Goal: Navigation & Orientation: Understand site structure

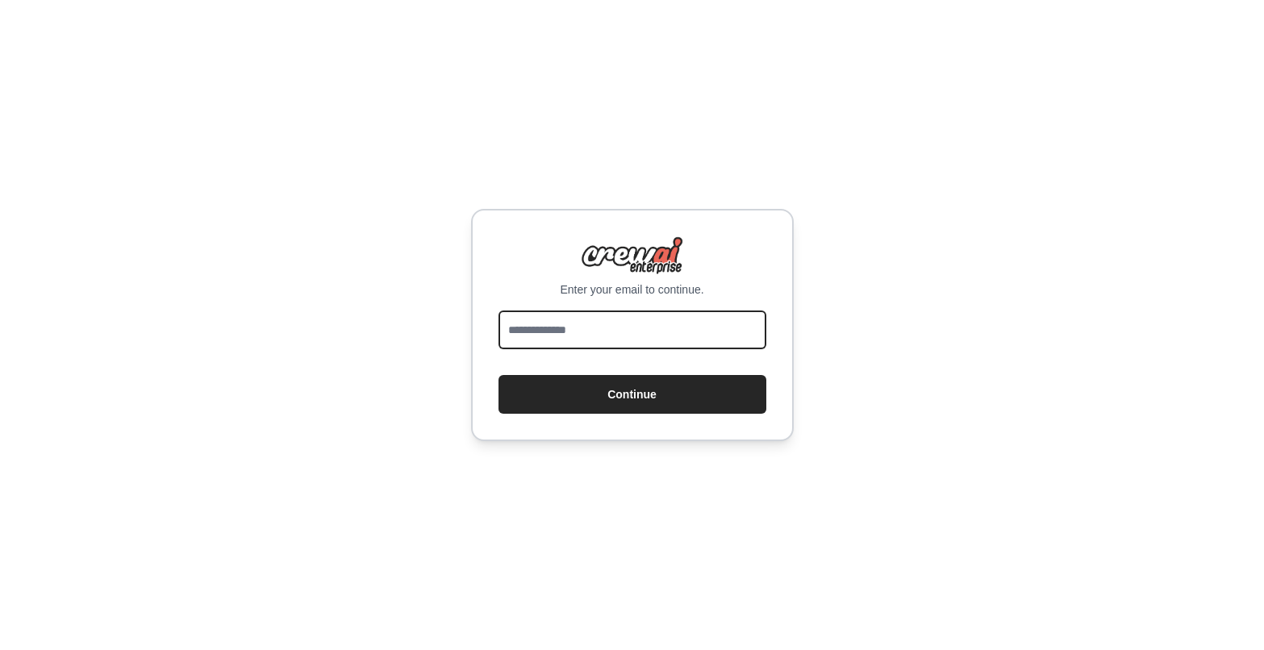
click at [606, 324] on input "email" at bounding box center [633, 330] width 268 height 39
type input "**********"
click at [596, 415] on div "**********" at bounding box center [632, 325] width 323 height 232
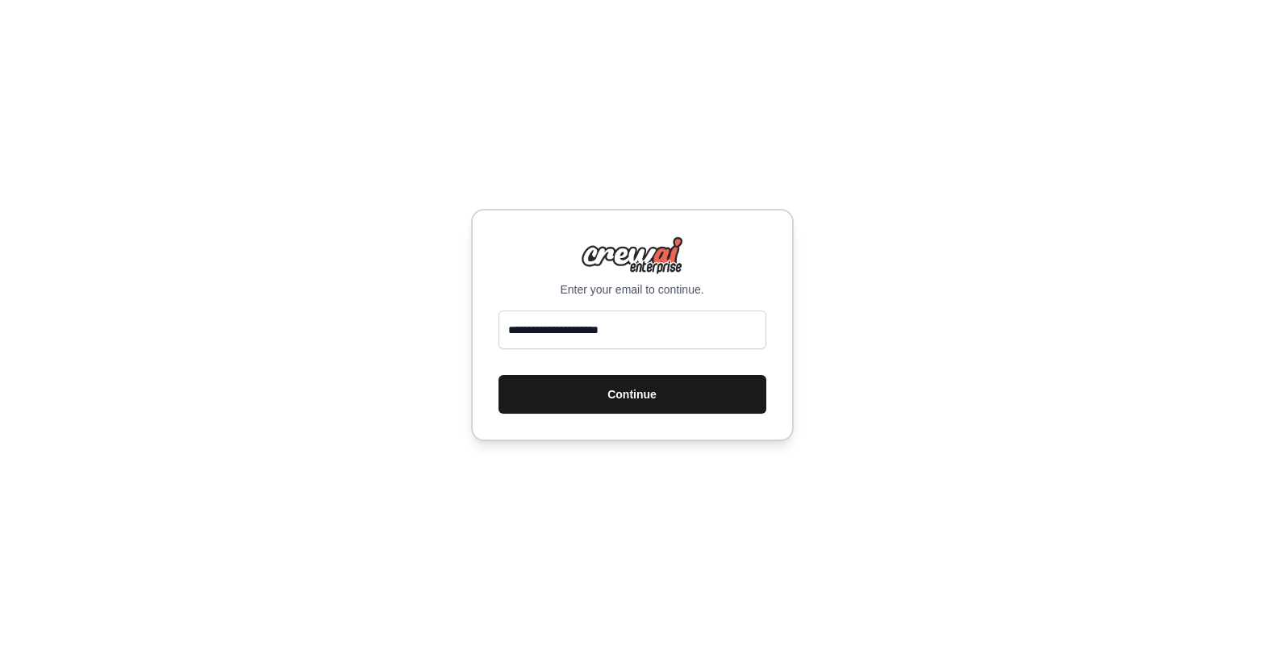
click at [608, 384] on button "Continue" at bounding box center [633, 394] width 268 height 39
click at [579, 395] on button "Continue" at bounding box center [633, 394] width 268 height 39
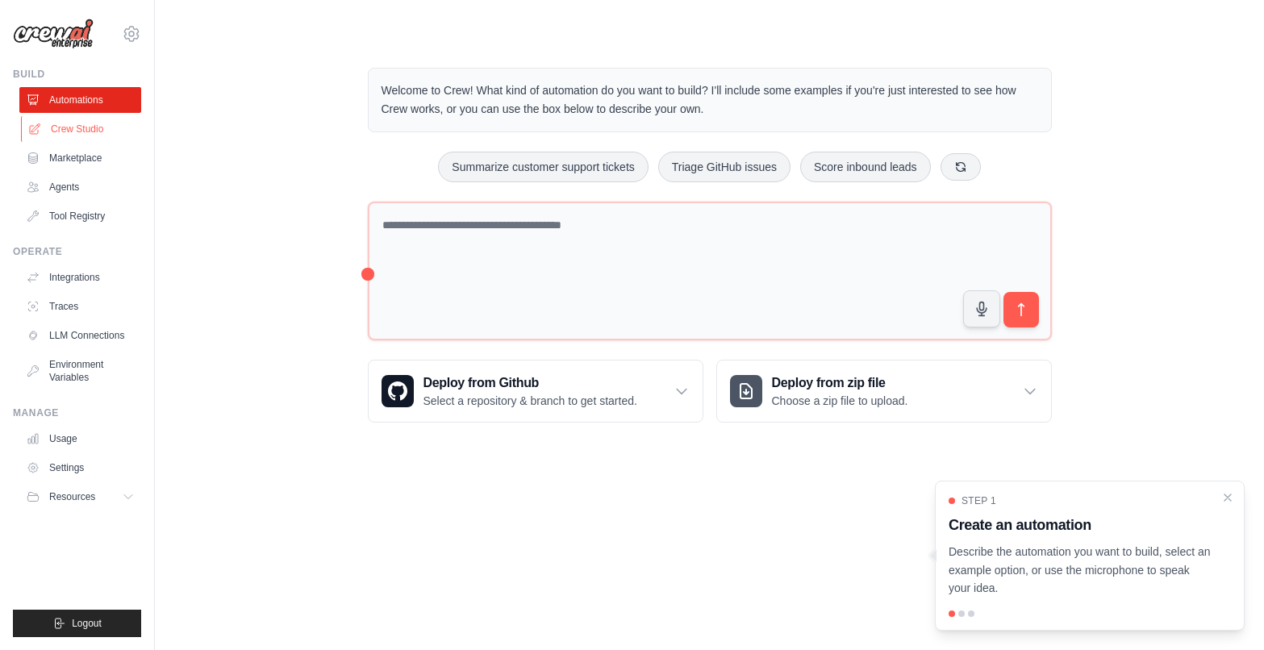
click at [91, 127] on link "Crew Studio" at bounding box center [82, 129] width 122 height 26
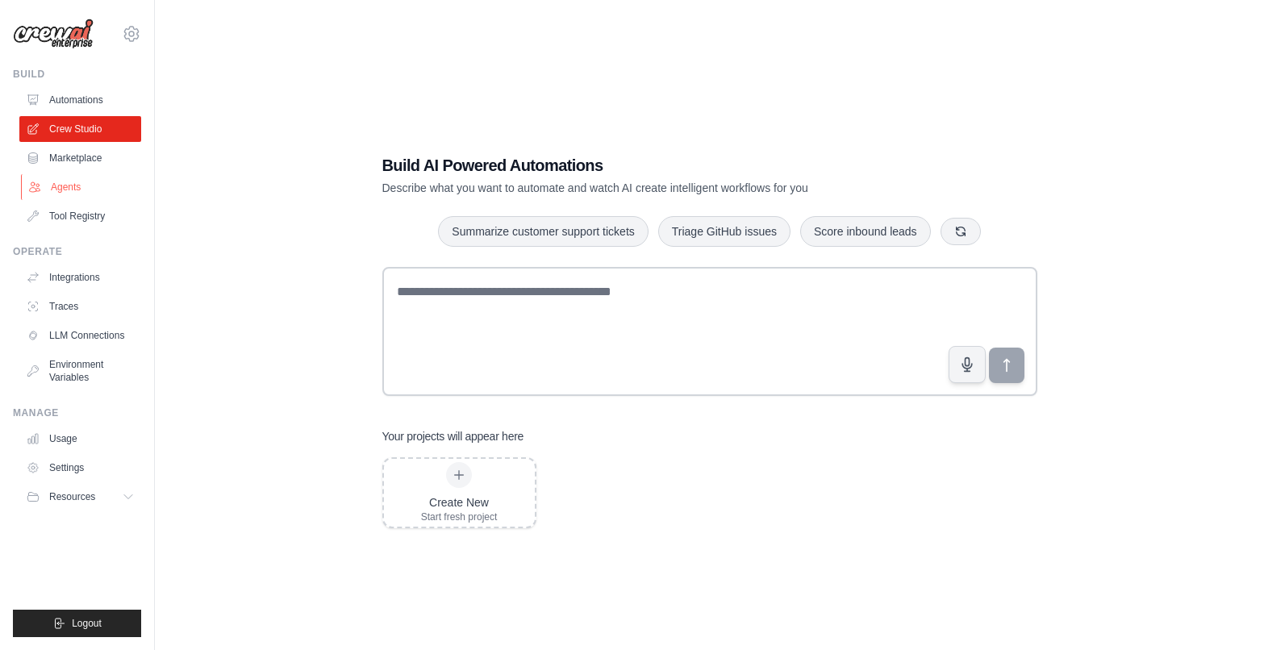
click at [56, 188] on link "Agents" at bounding box center [82, 187] width 122 height 26
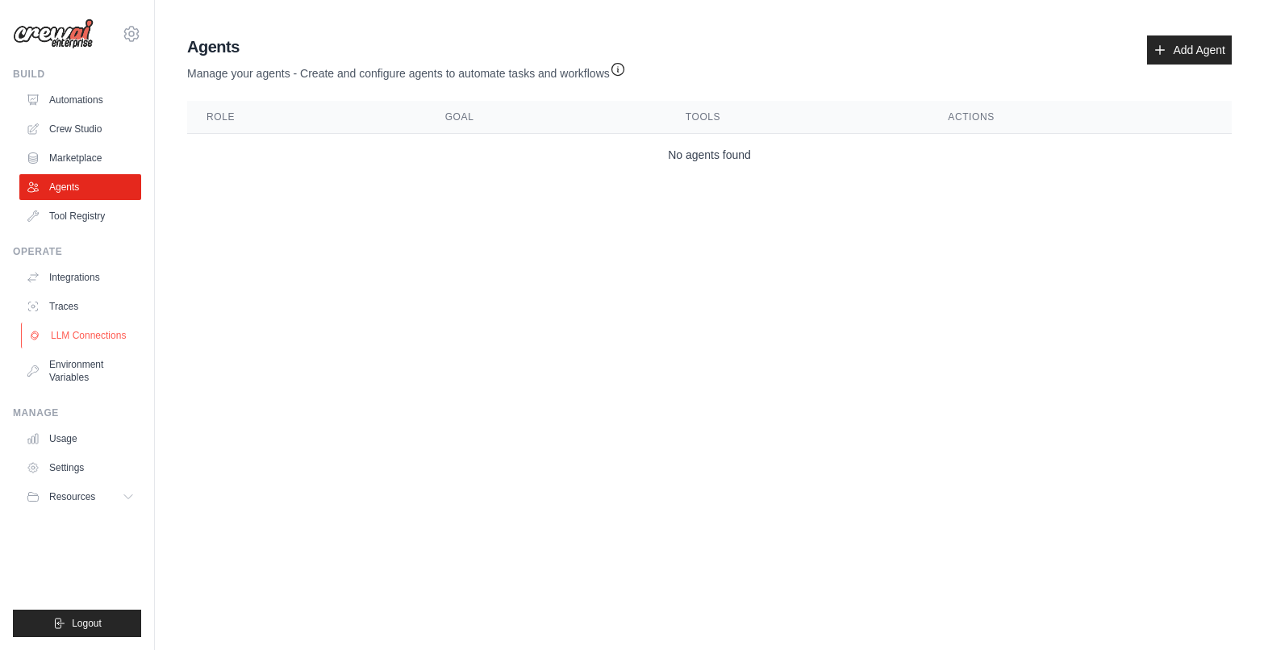
click at [98, 333] on link "LLM Connections" at bounding box center [82, 336] width 122 height 26
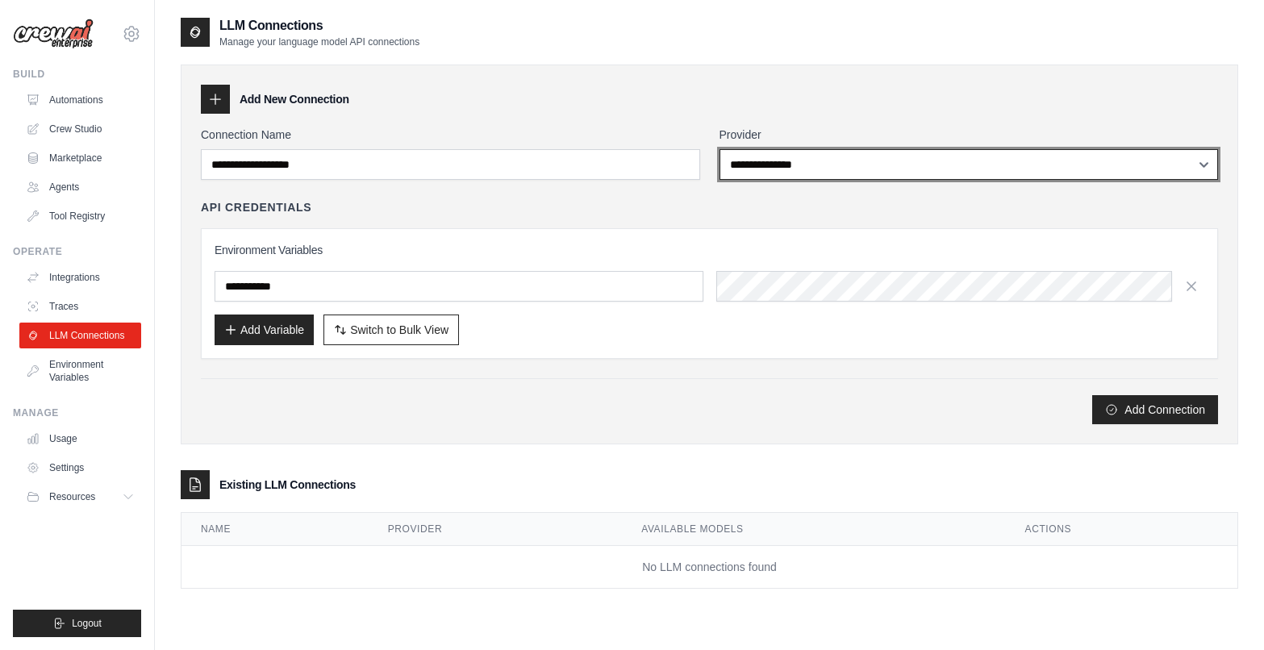
click at [868, 162] on select "**********" at bounding box center [970, 164] width 500 height 31
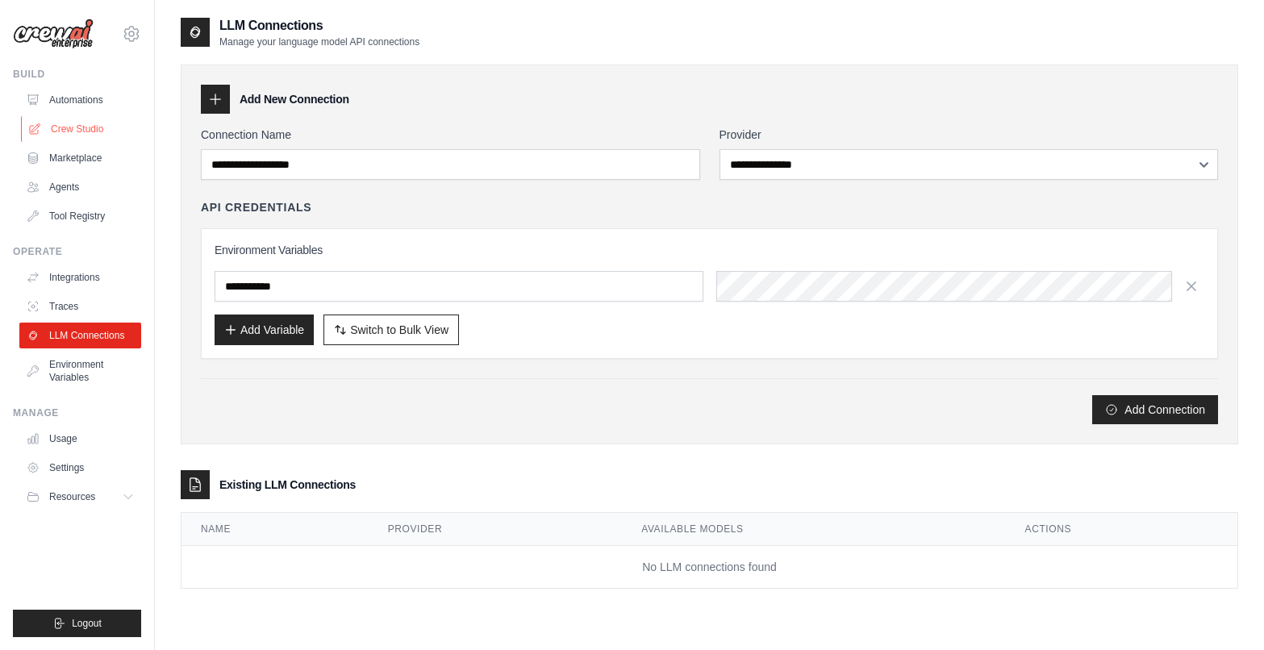
click at [72, 127] on link "Crew Studio" at bounding box center [82, 129] width 122 height 26
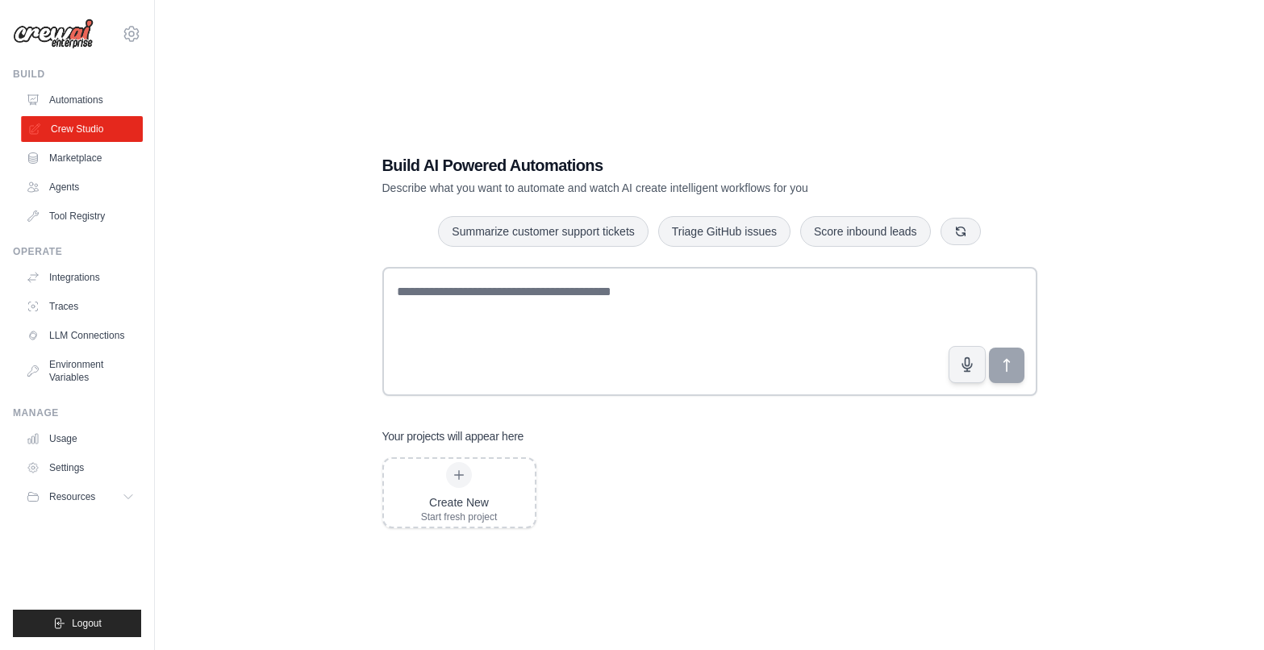
click at [84, 126] on link "Crew Studio" at bounding box center [82, 129] width 122 height 26
click at [84, 126] on link "Crew Studio" at bounding box center [80, 129] width 122 height 26
click at [75, 183] on link "Agents" at bounding box center [82, 187] width 122 height 26
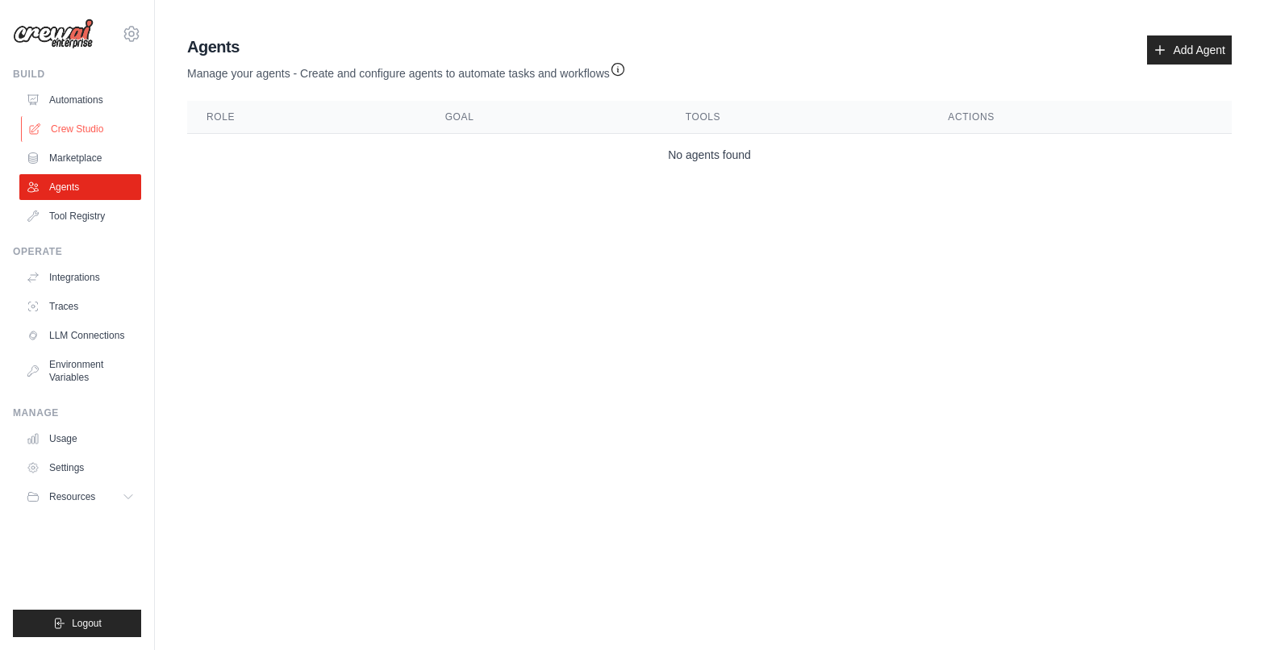
click at [63, 133] on link "Crew Studio" at bounding box center [82, 129] width 122 height 26
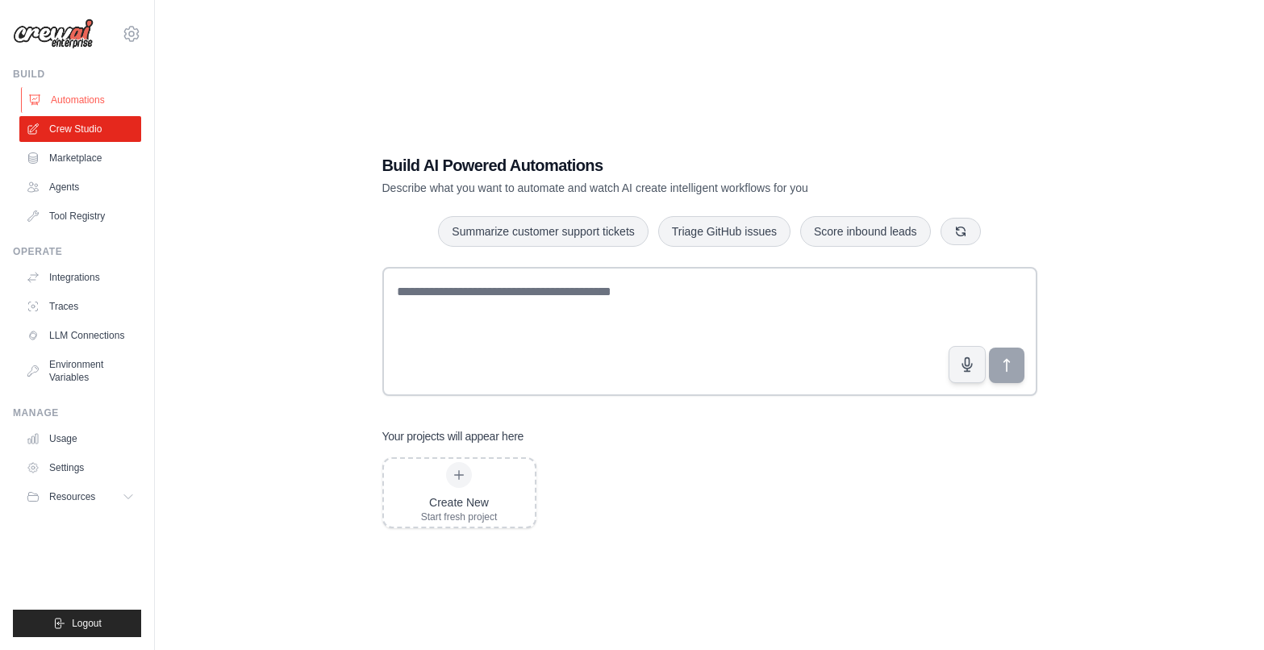
click at [78, 102] on link "Automations" at bounding box center [82, 100] width 122 height 26
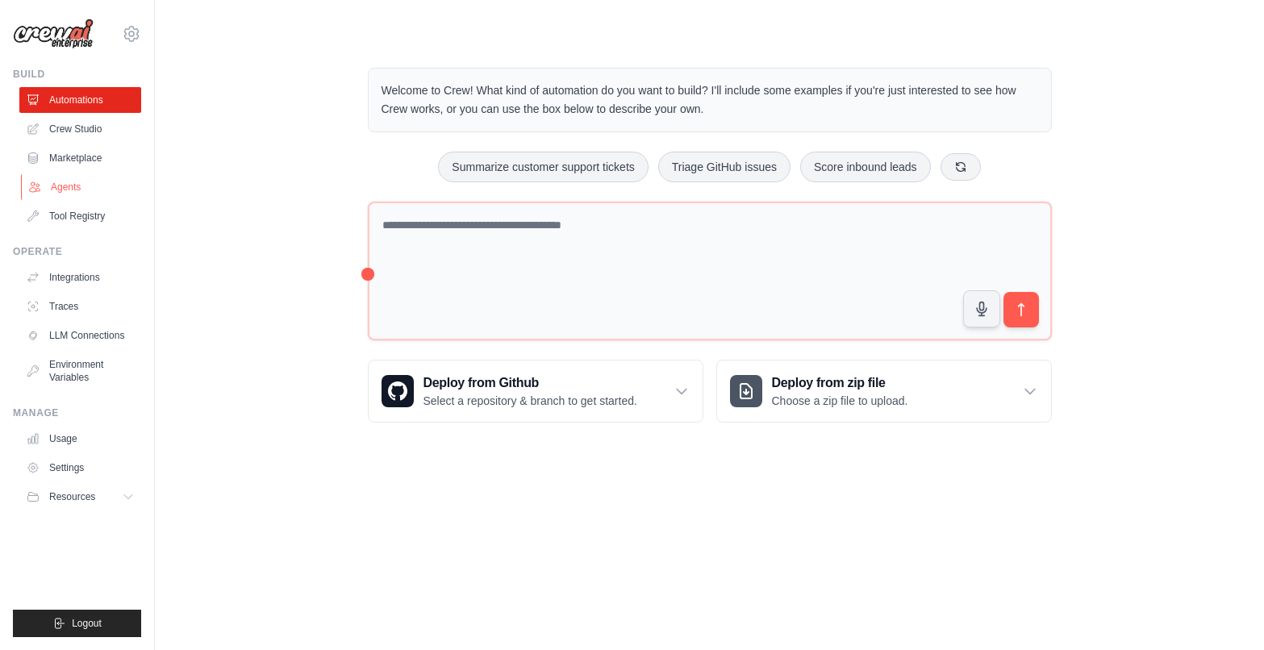
click at [65, 178] on link "Agents" at bounding box center [82, 187] width 122 height 26
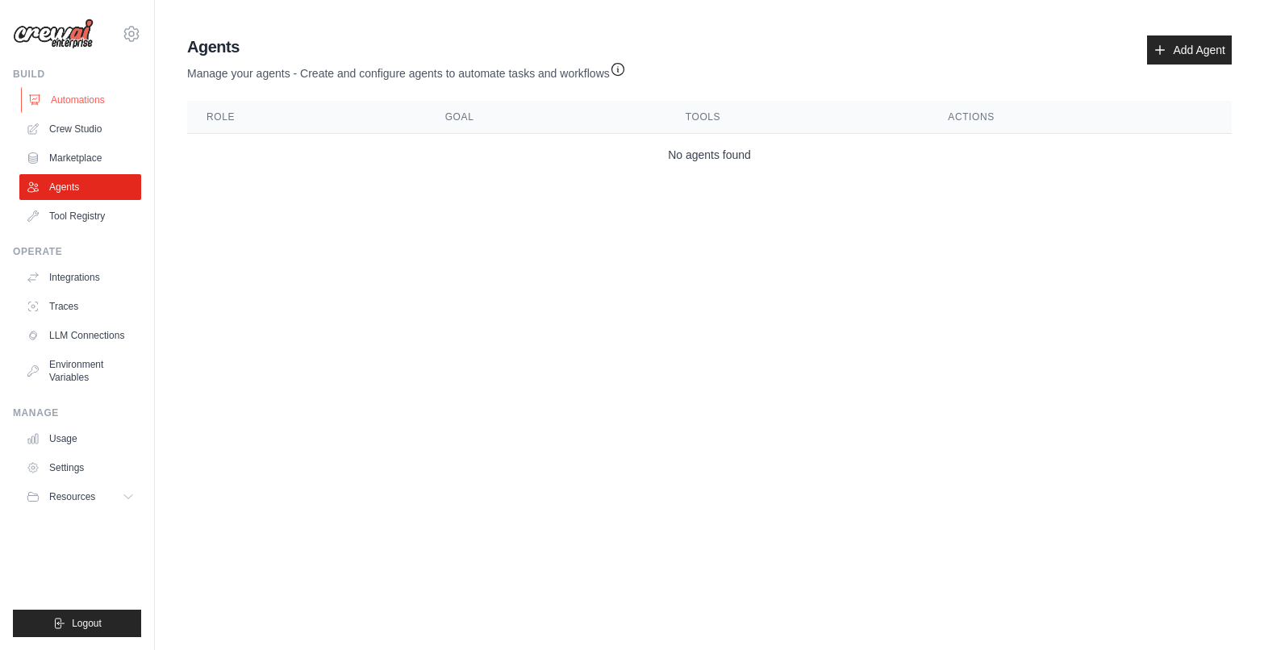
click at [74, 101] on link "Automations" at bounding box center [82, 100] width 122 height 26
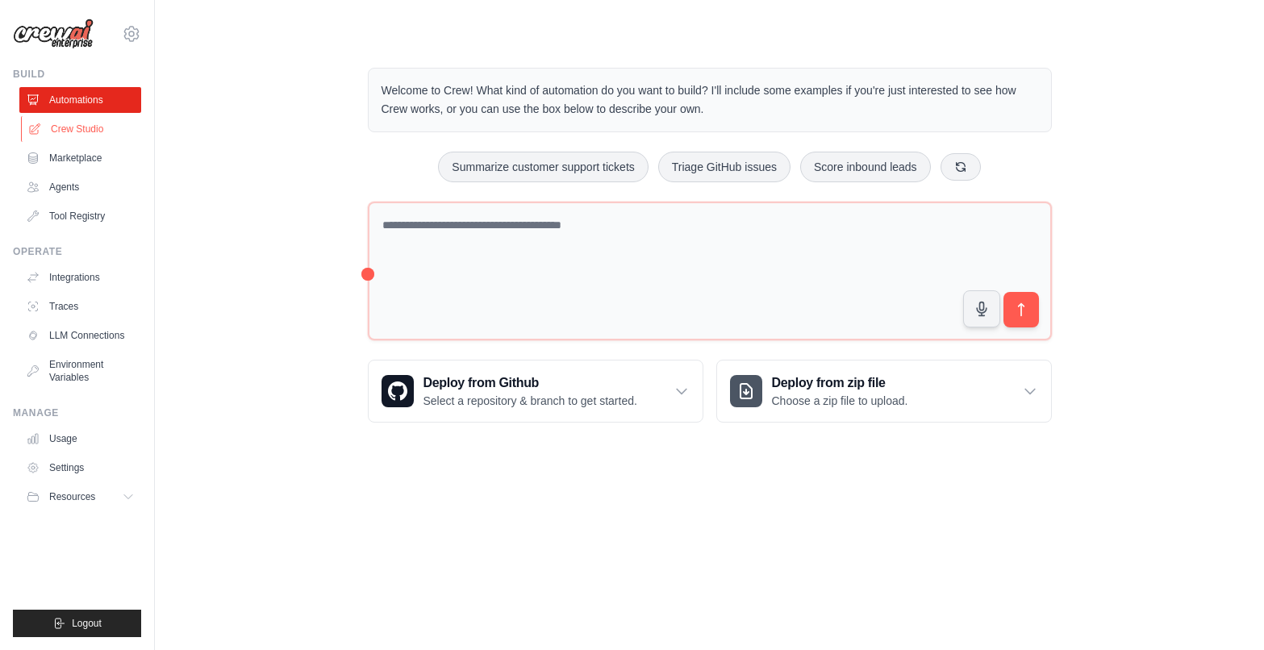
click at [71, 130] on link "Crew Studio" at bounding box center [82, 129] width 122 height 26
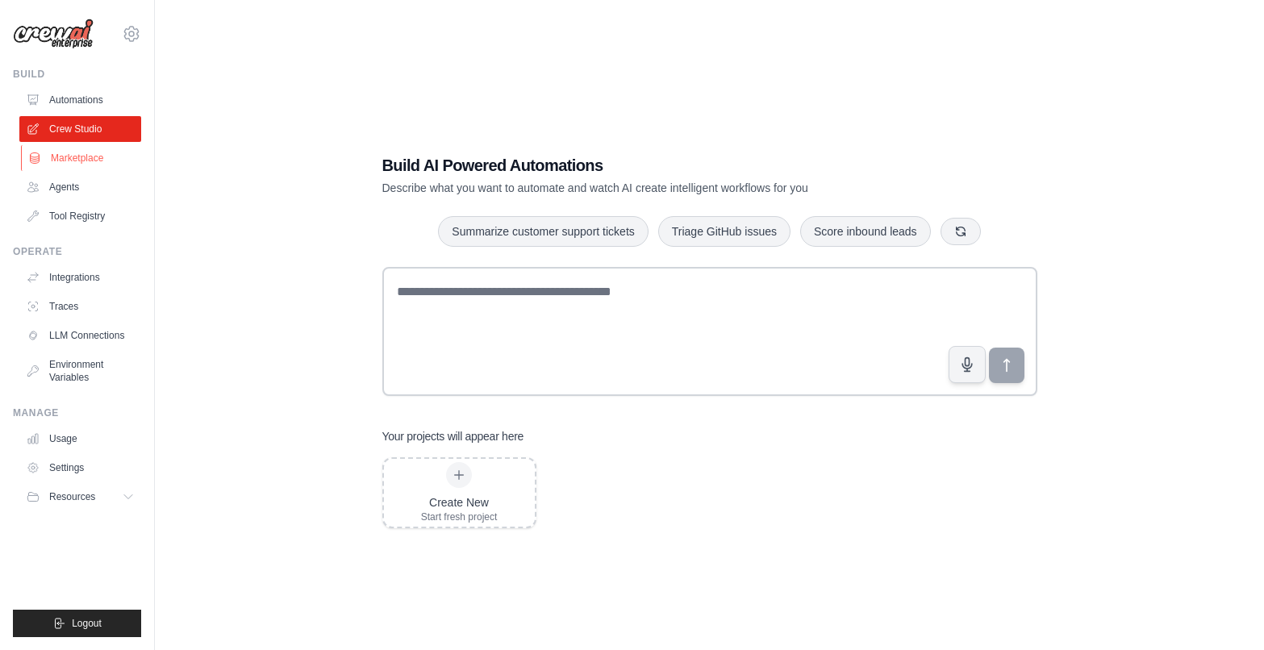
click at [72, 161] on link "Marketplace" at bounding box center [82, 158] width 122 height 26
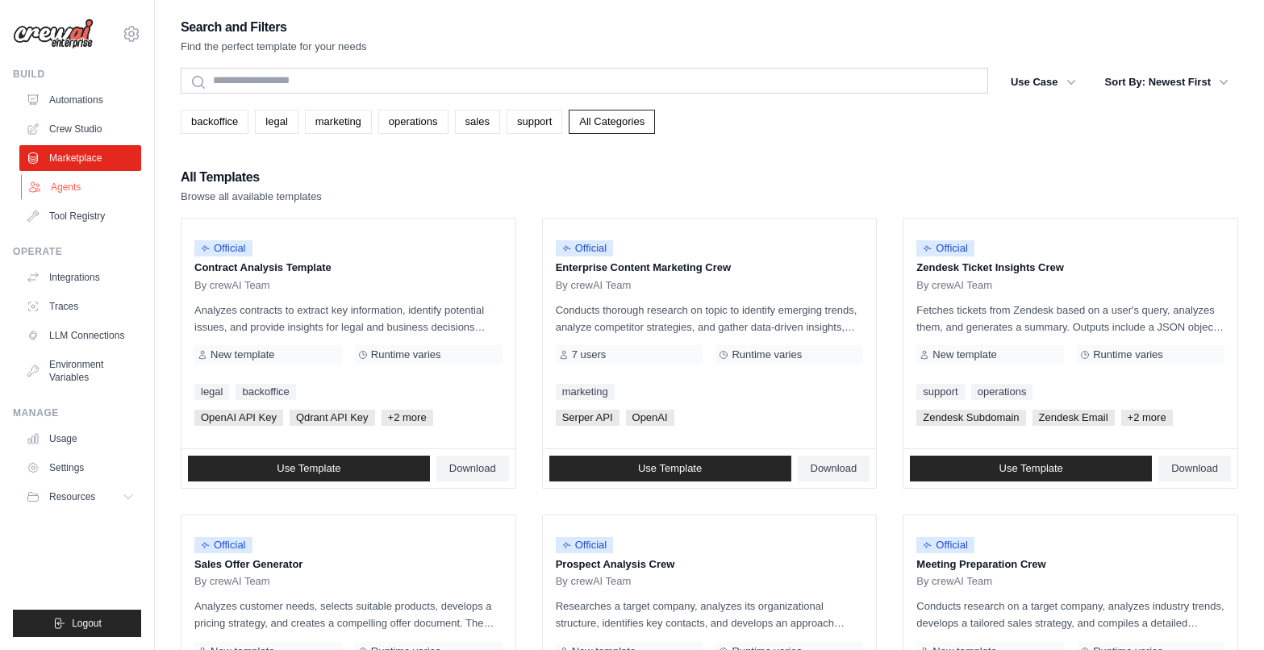
click at [71, 186] on link "Agents" at bounding box center [82, 187] width 122 height 26
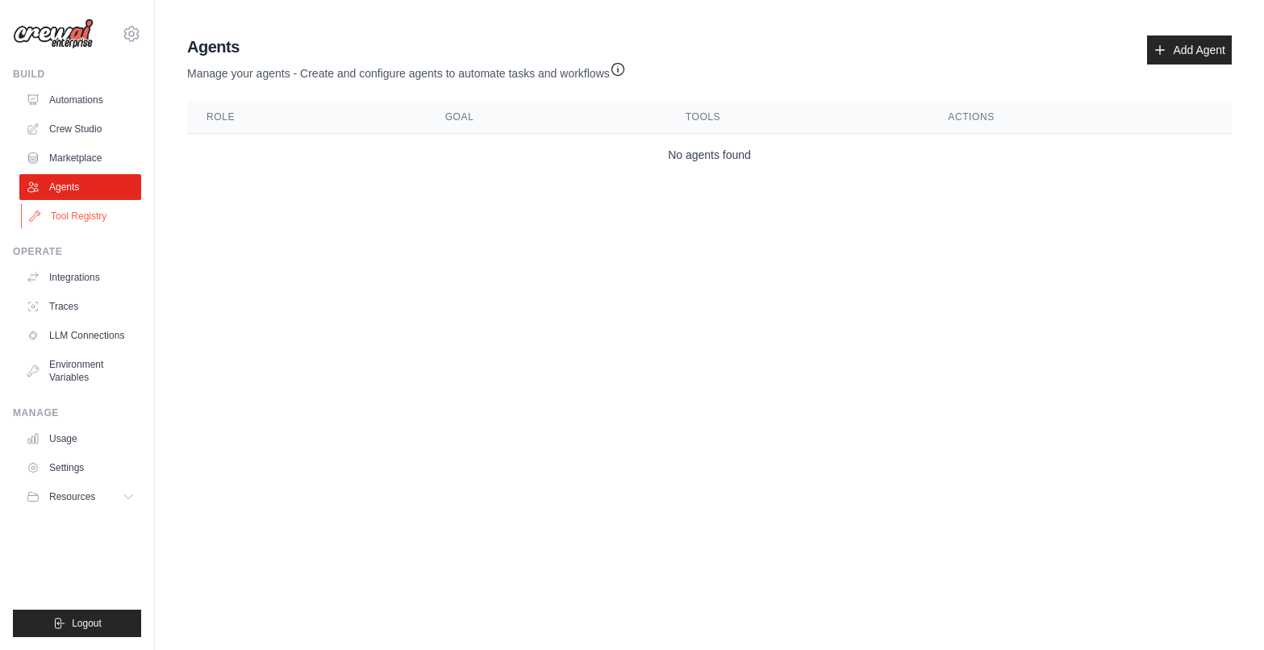
click at [79, 212] on link "Tool Registry" at bounding box center [82, 216] width 122 height 26
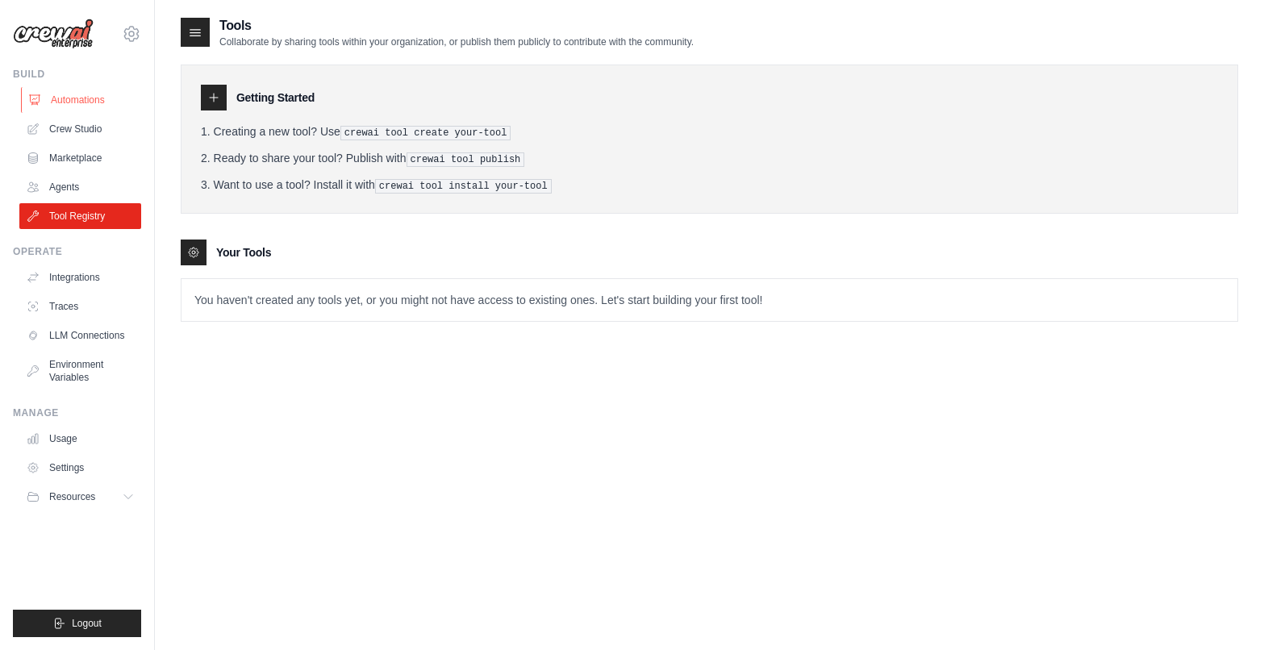
click at [82, 100] on link "Automations" at bounding box center [82, 100] width 122 height 26
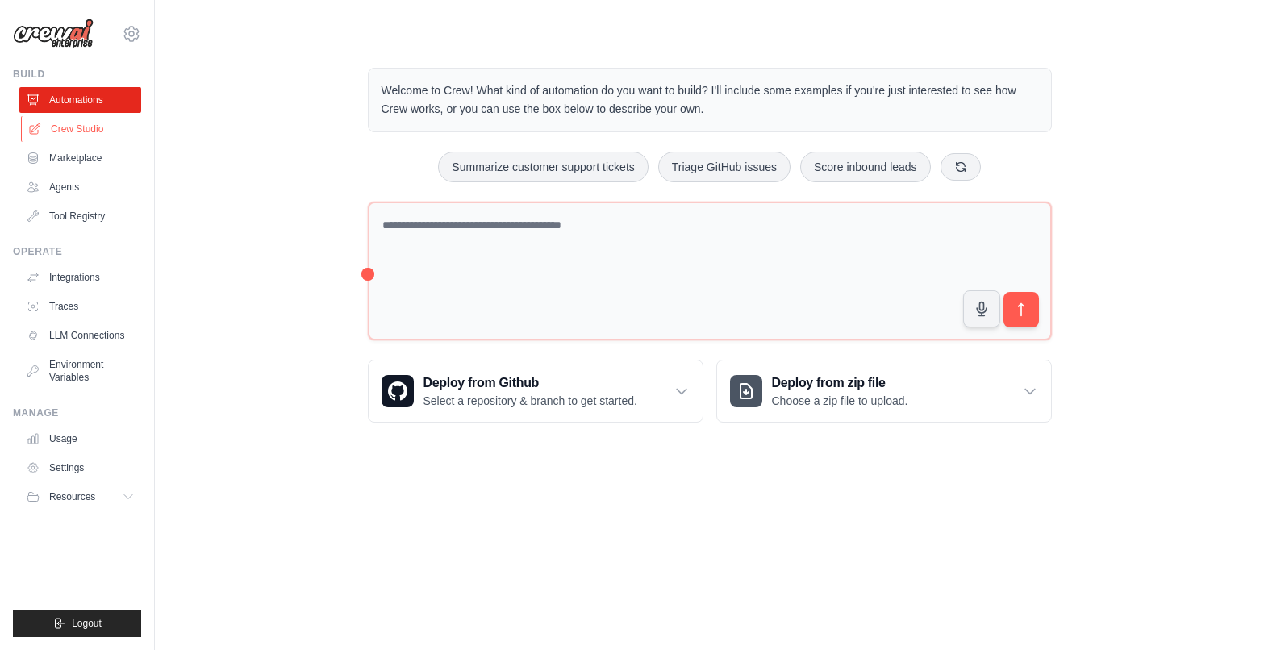
click at [78, 132] on link "Crew Studio" at bounding box center [82, 129] width 122 height 26
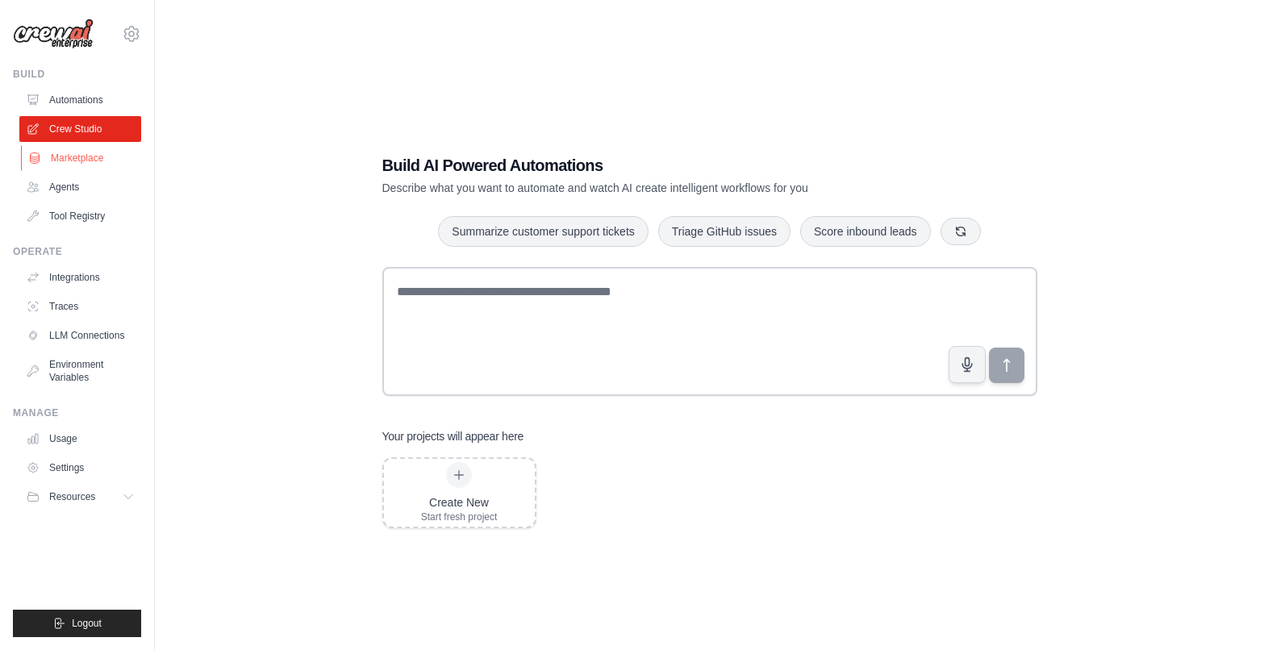
click at [69, 153] on link "Marketplace" at bounding box center [82, 158] width 122 height 26
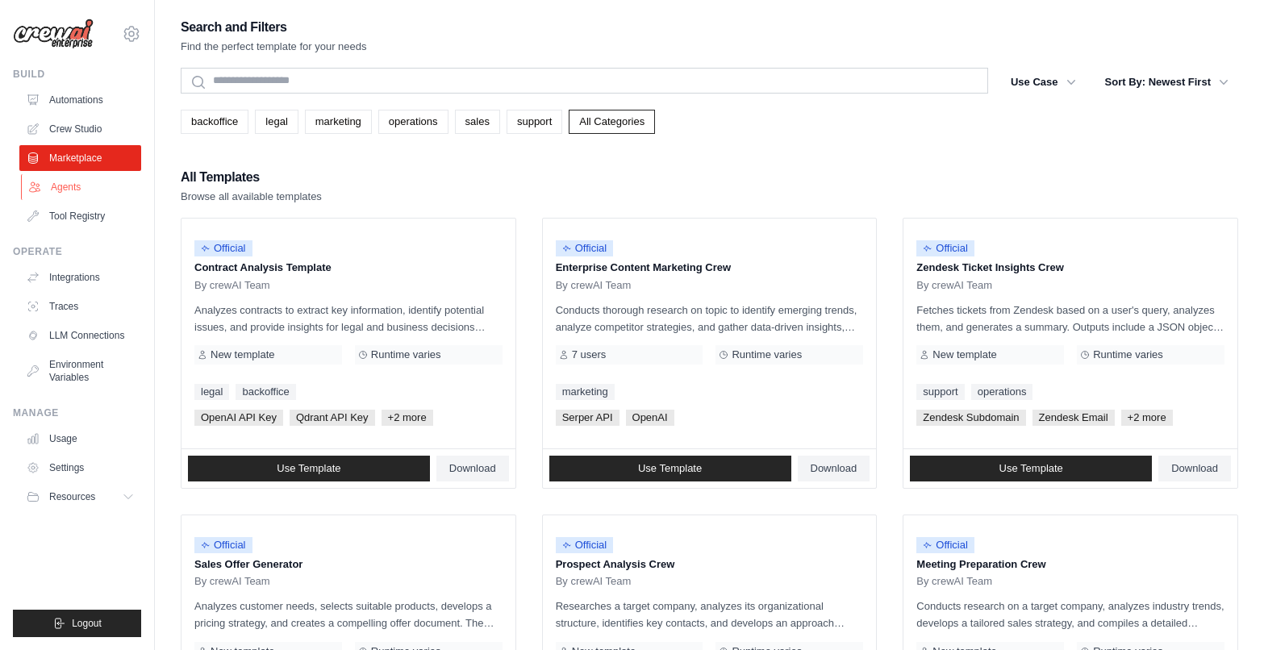
click at [69, 188] on link "Agents" at bounding box center [82, 187] width 122 height 26
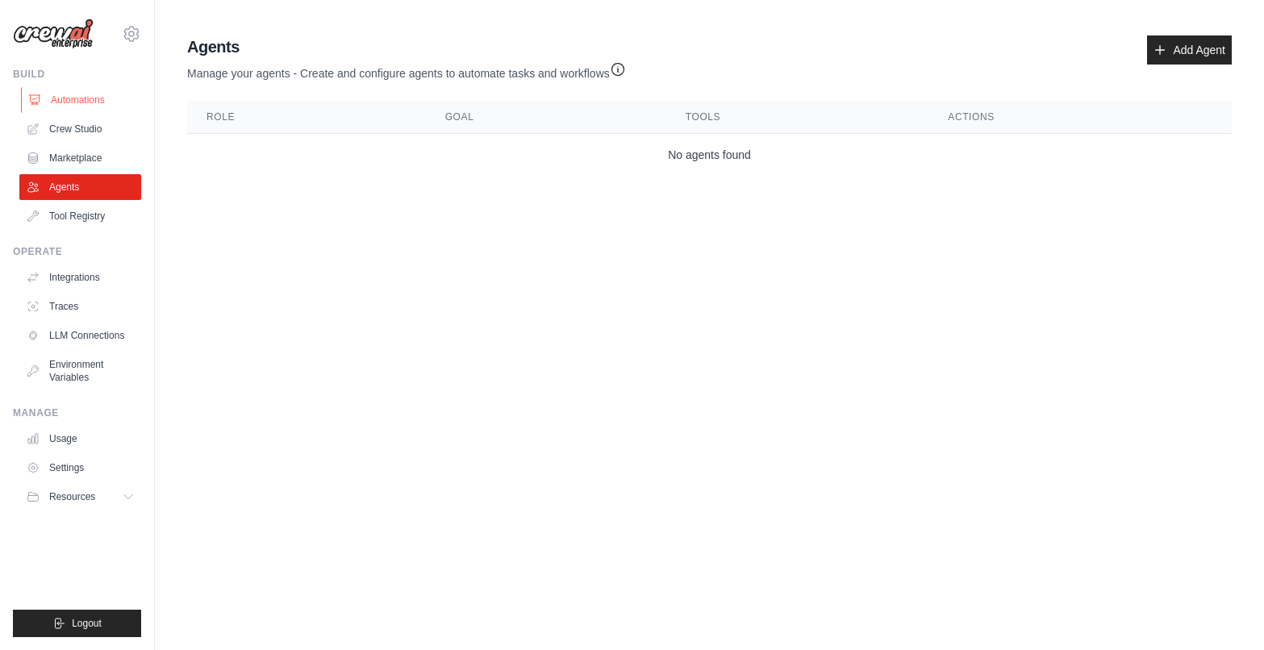
click at [72, 102] on link "Automations" at bounding box center [82, 100] width 122 height 26
